Goal: Task Accomplishment & Management: Use online tool/utility

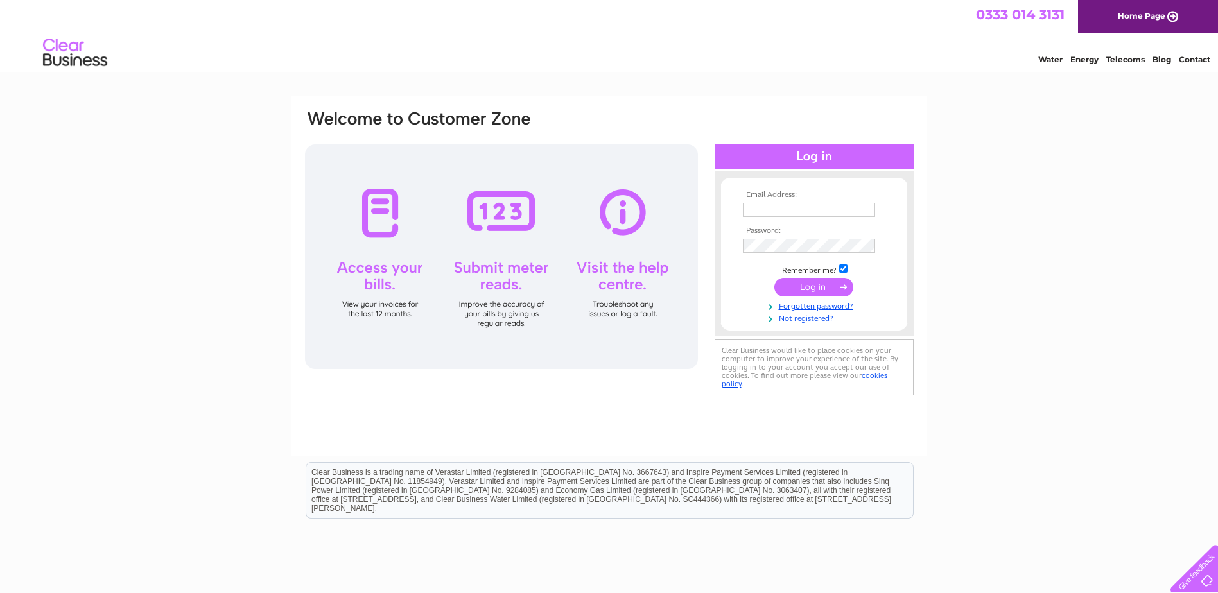
click at [768, 210] on input "text" at bounding box center [809, 210] width 132 height 14
type input "gordon@victorias.freeserve.co.uk"
click at [774, 279] on input "submit" at bounding box center [813, 288] width 79 height 18
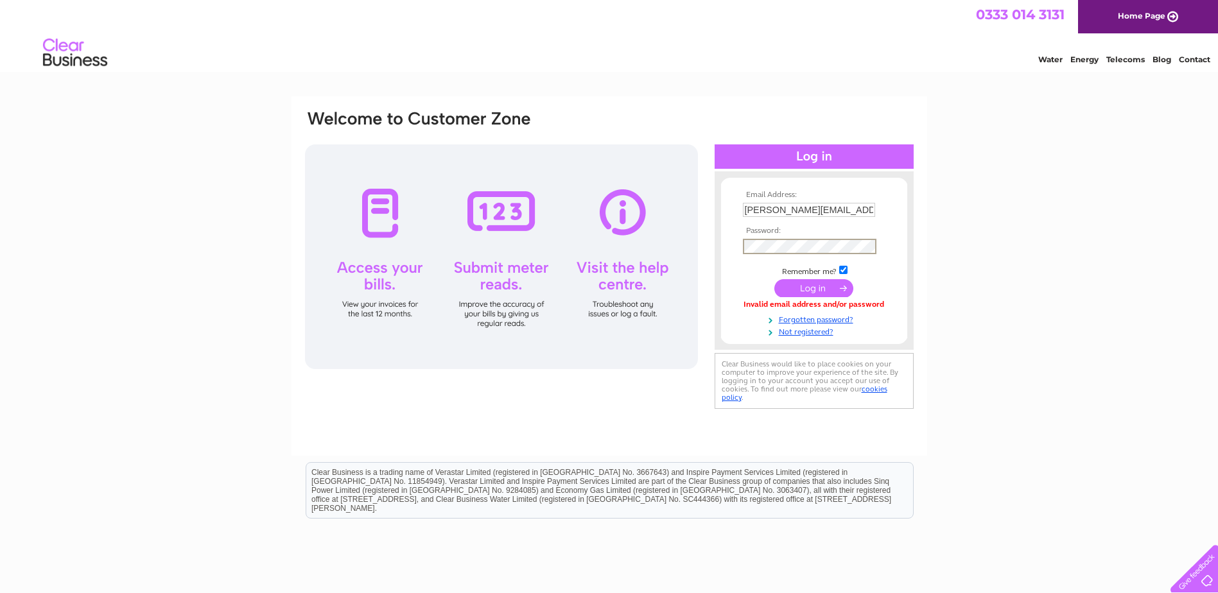
click at [821, 288] on input "submit" at bounding box center [813, 288] width 79 height 18
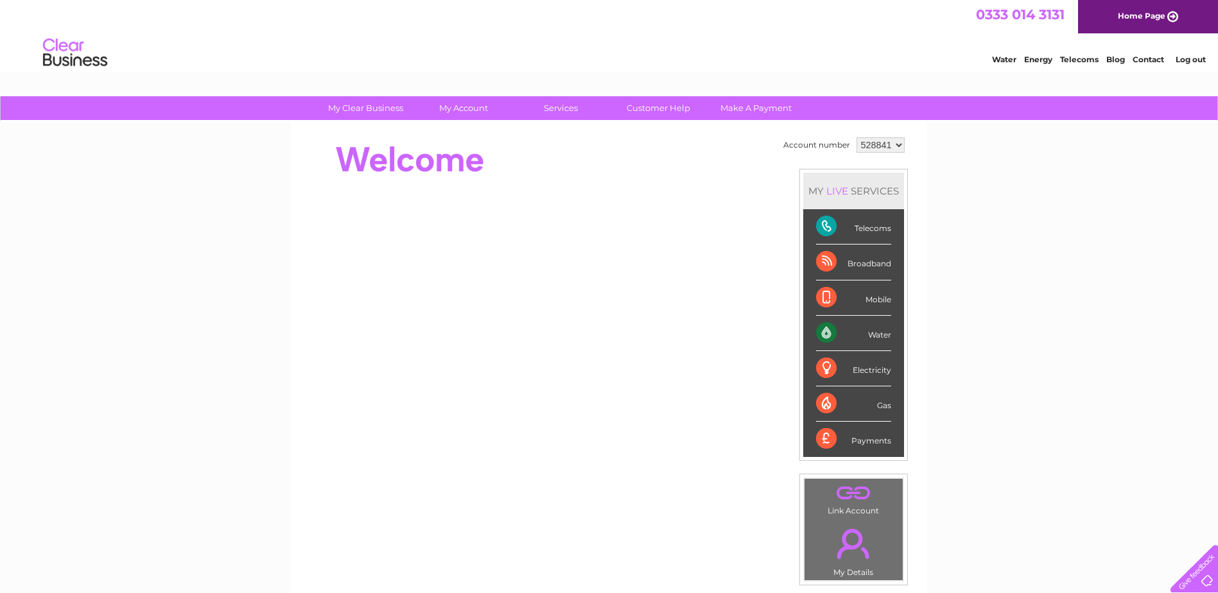
click at [852, 334] on div "Water" at bounding box center [853, 333] width 75 height 35
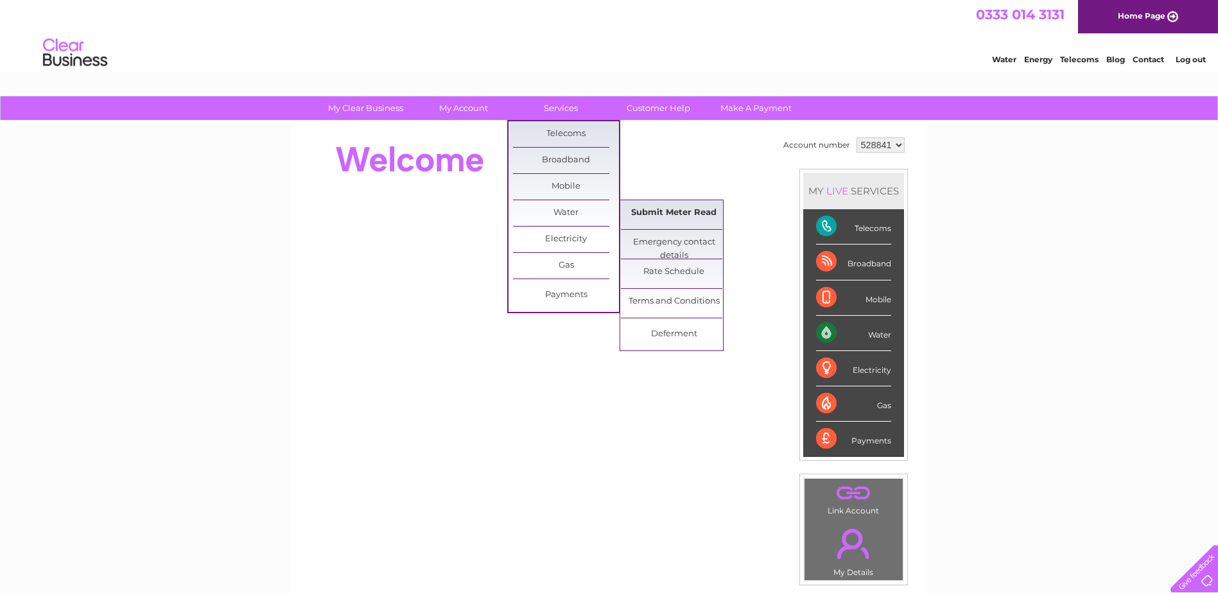
click at [679, 212] on link "Submit Meter Read" at bounding box center [674, 213] width 106 height 26
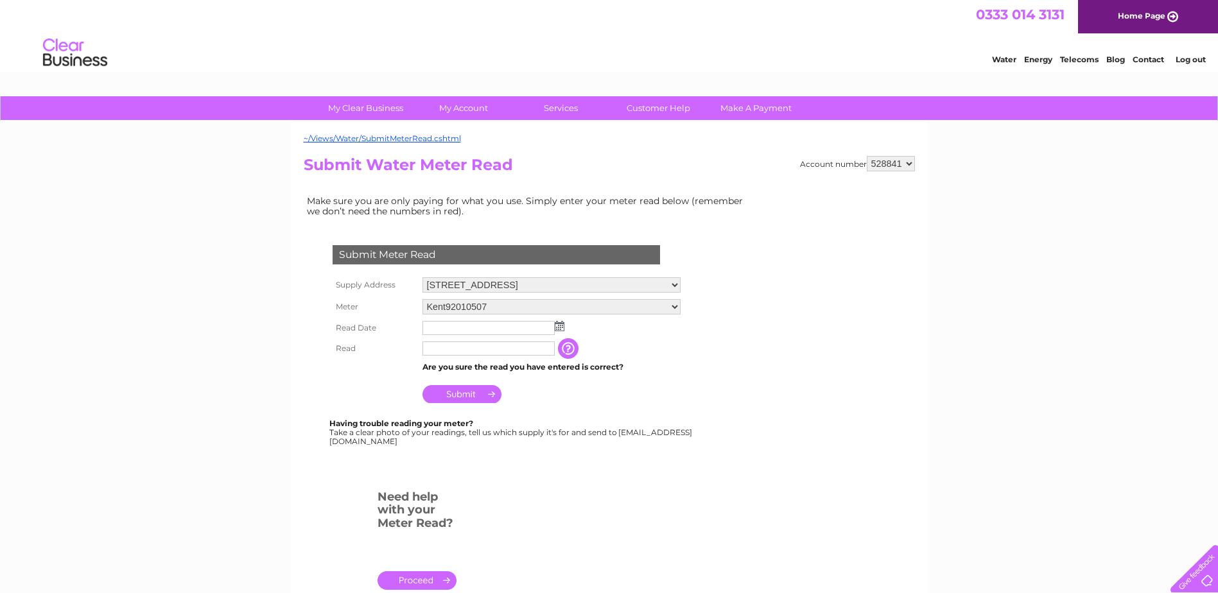
click at [562, 327] on img at bounding box center [560, 326] width 10 height 10
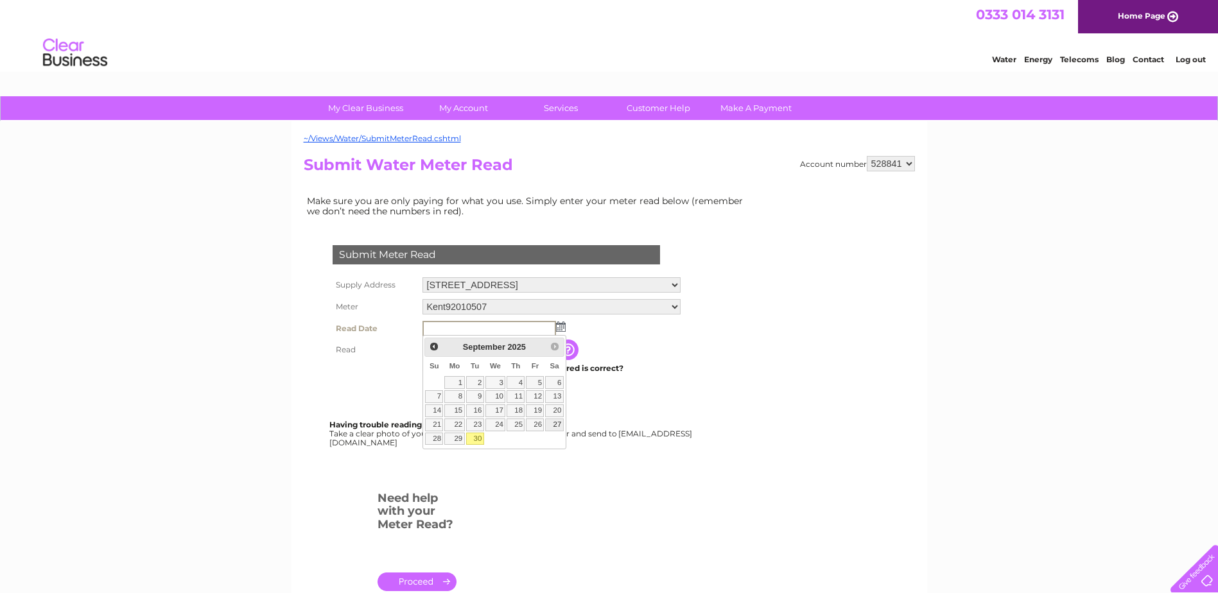
click at [560, 425] on link "27" at bounding box center [554, 425] width 18 height 13
type input "2025/09/27"
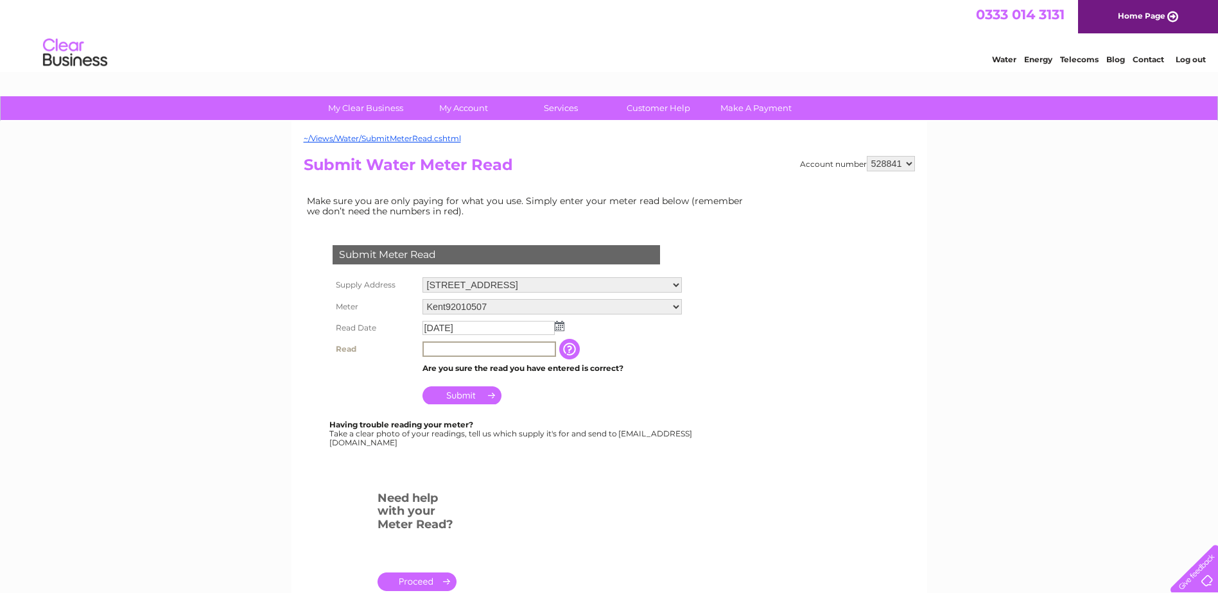
click at [436, 349] on input "text" at bounding box center [489, 349] width 134 height 15
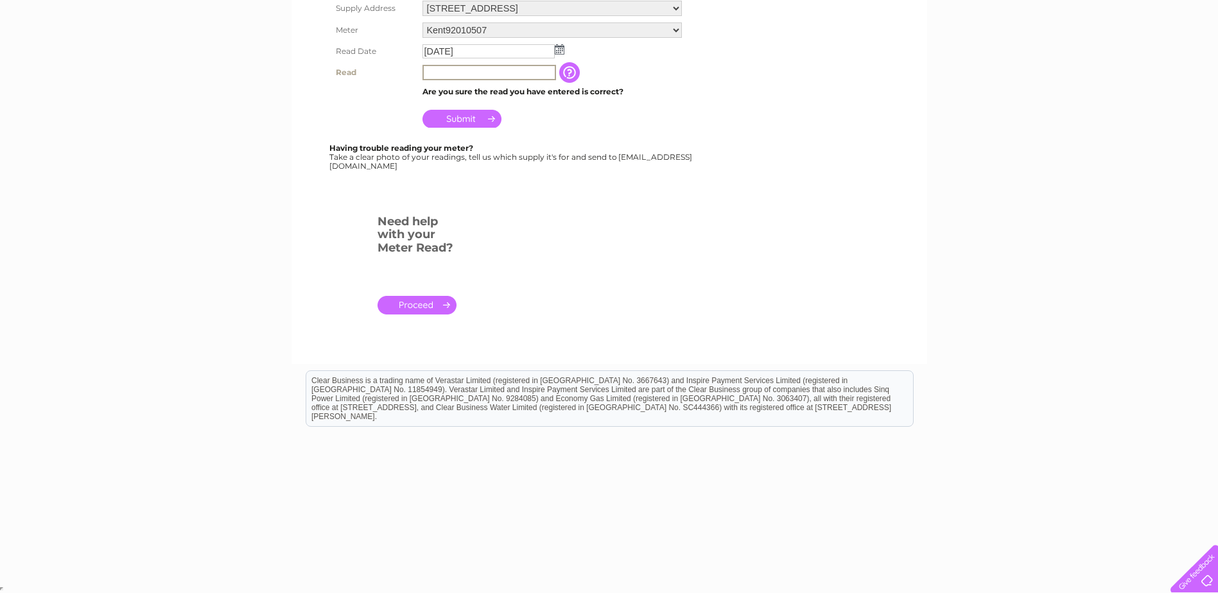
click at [464, 74] on input "text" at bounding box center [489, 72] width 134 height 15
type input "0753"
click at [460, 118] on input "Submit" at bounding box center [461, 119] width 79 height 18
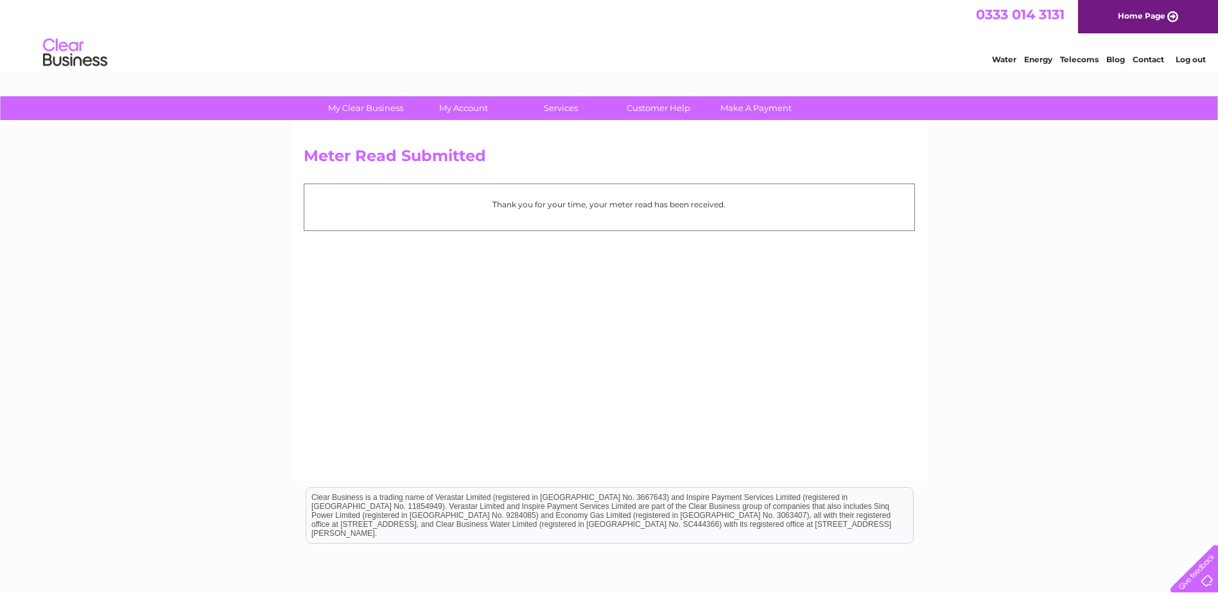
click at [1190, 62] on link "Log out" at bounding box center [1190, 60] width 30 height 10
